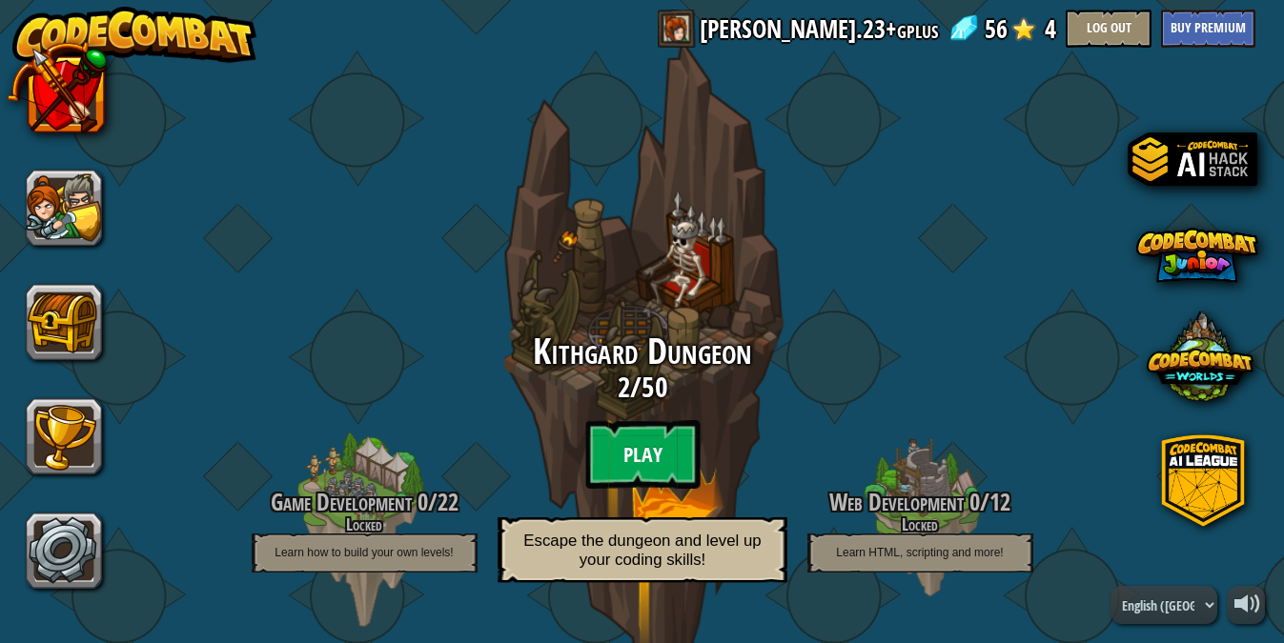
click at [644, 450] on btn "Play" at bounding box center [642, 454] width 114 height 69
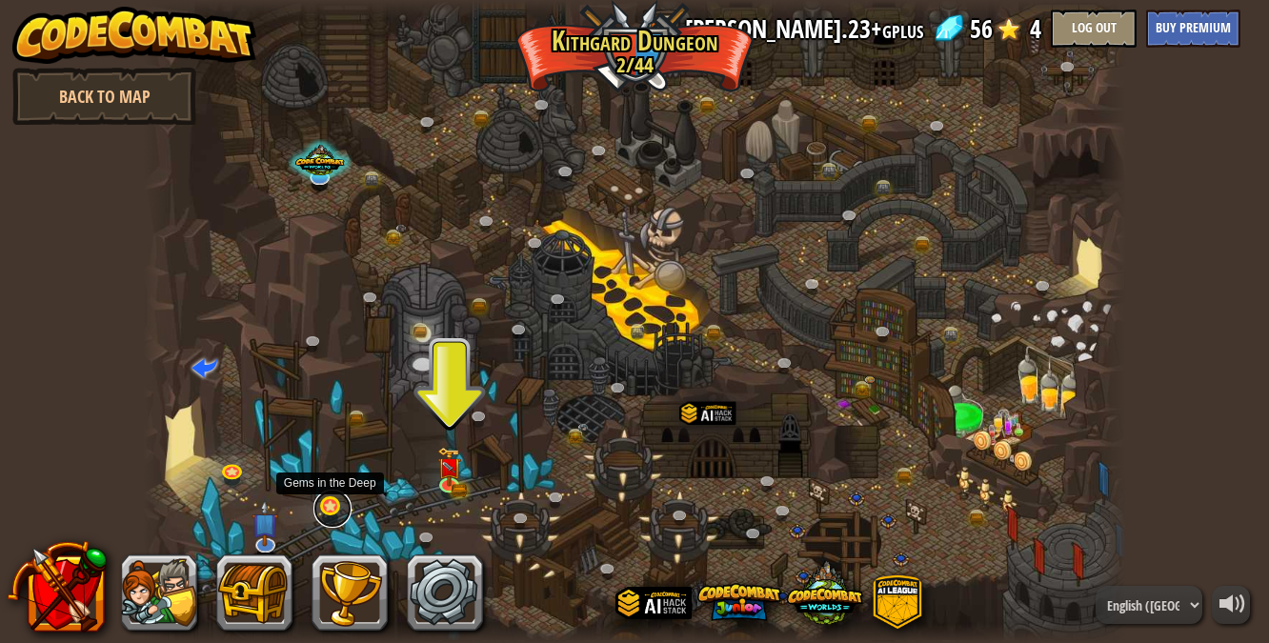
click at [330, 510] on link at bounding box center [333, 509] width 38 height 38
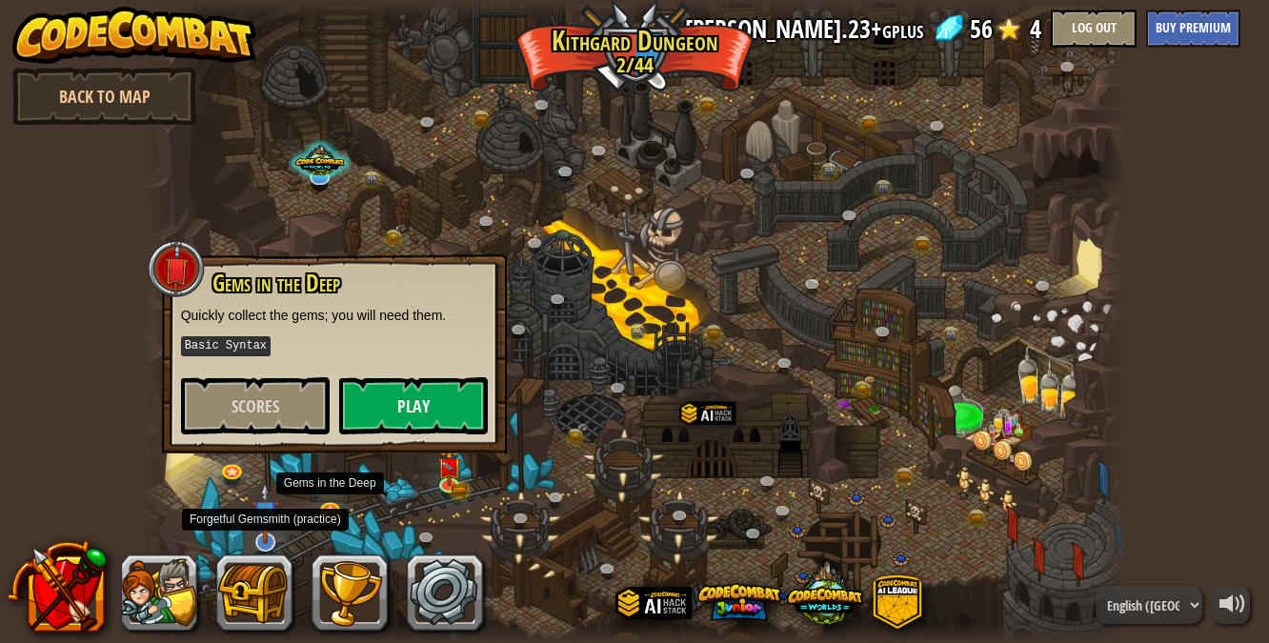
click at [257, 531] on img at bounding box center [265, 513] width 27 height 62
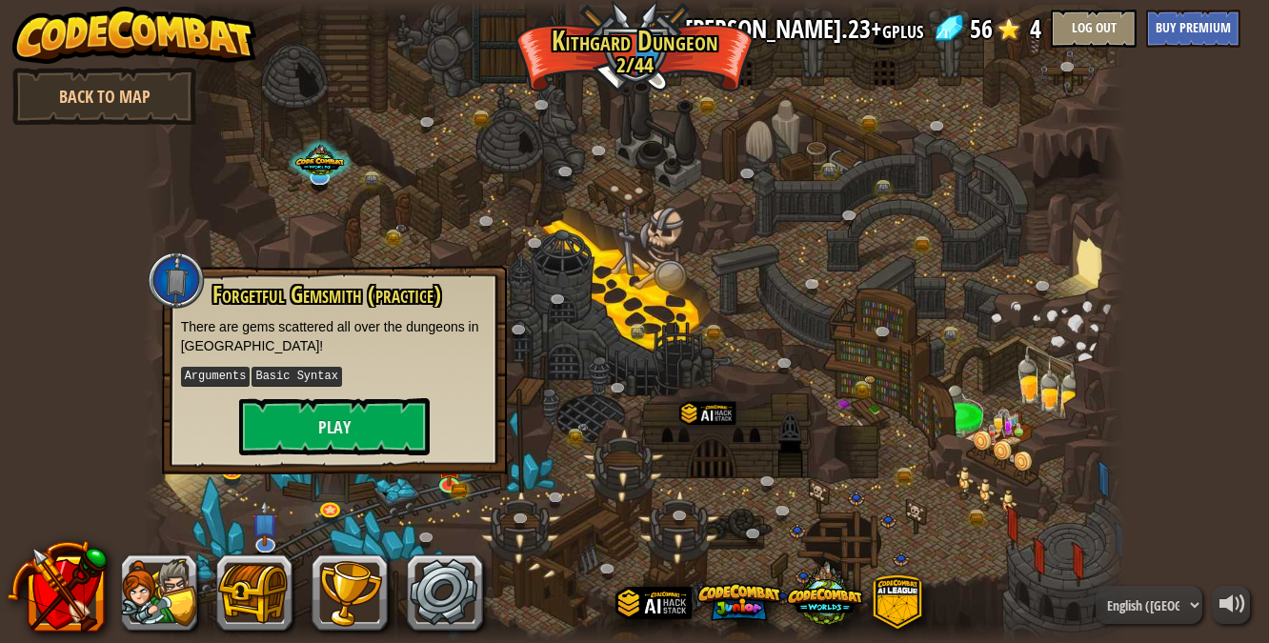
click at [526, 350] on div at bounding box center [635, 321] width 984 height 643
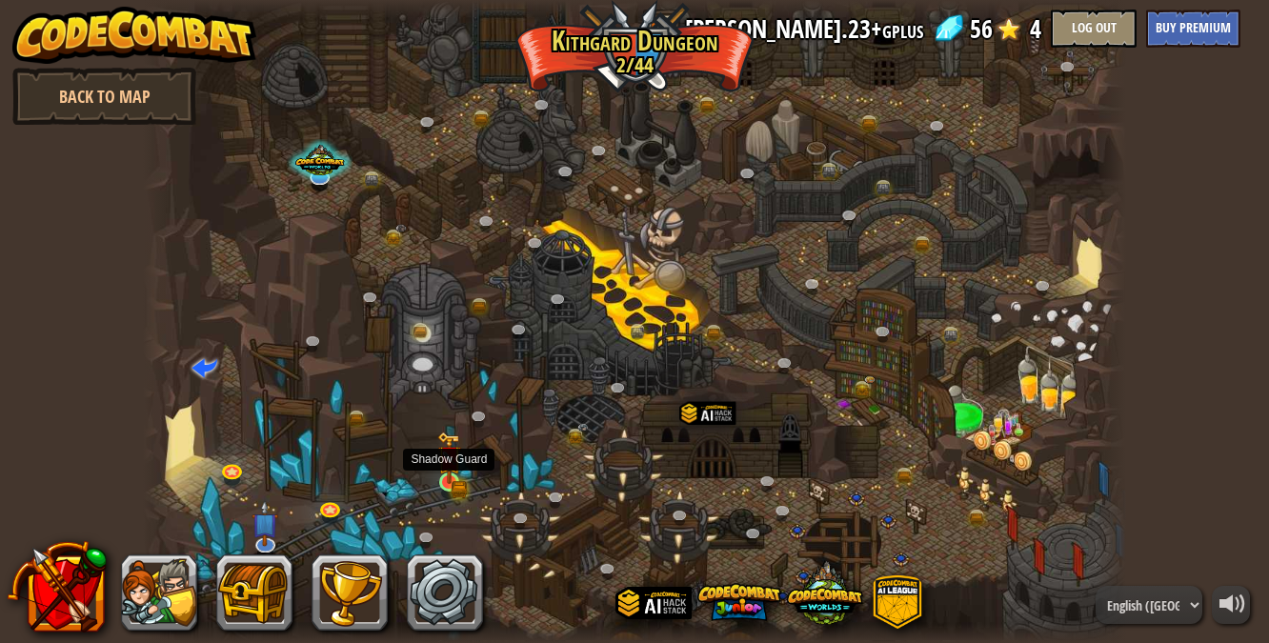
click at [449, 474] on img at bounding box center [449, 458] width 24 height 52
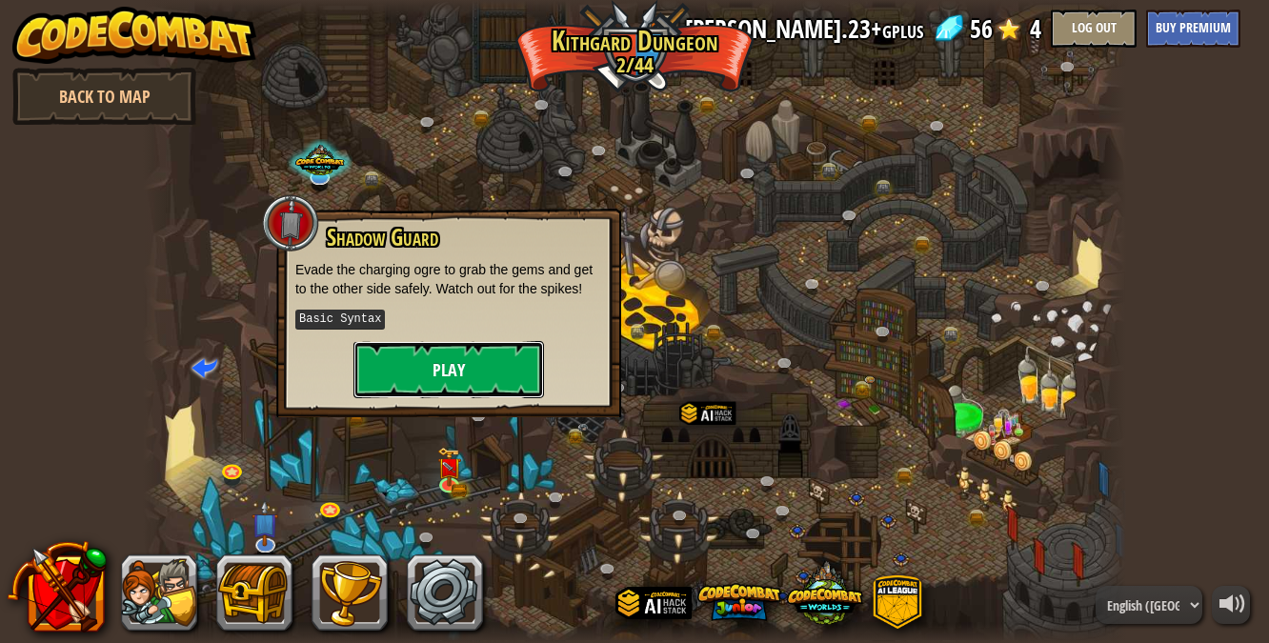
click at [449, 369] on button "Play" at bounding box center [449, 369] width 191 height 57
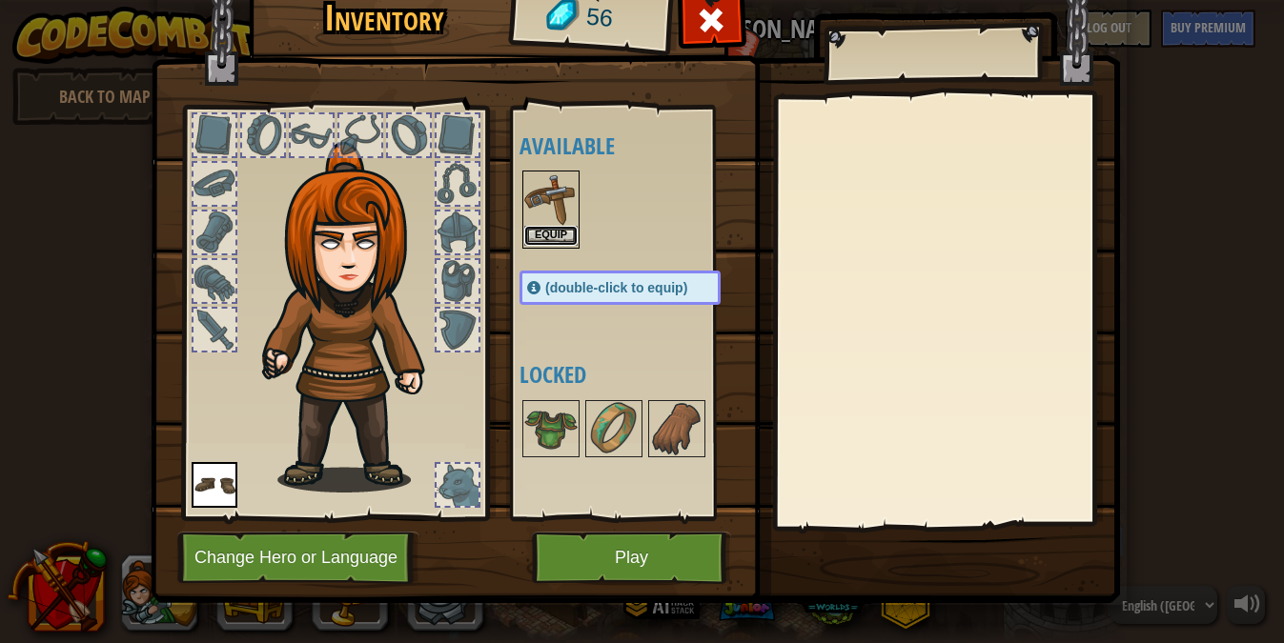
click at [544, 227] on button "Equip" at bounding box center [550, 236] width 53 height 20
